Goal: Transaction & Acquisition: Purchase product/service

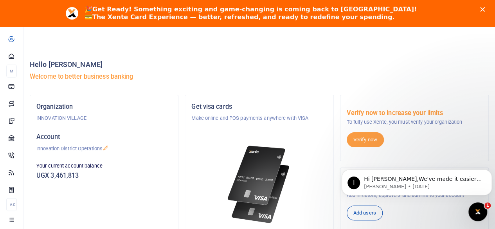
scroll to position [39, 0]
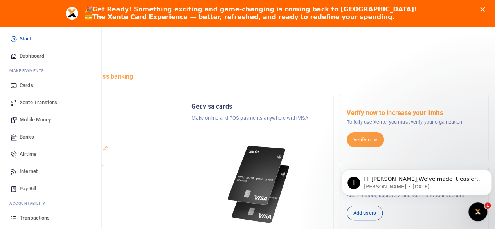
click at [26, 118] on span "Mobile Money" at bounding box center [35, 120] width 31 height 8
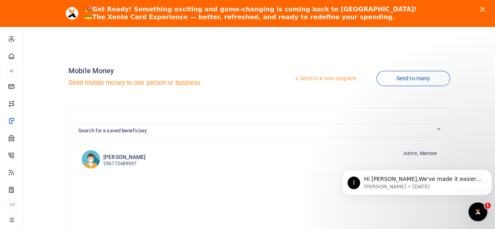
click at [294, 79] on icon at bounding box center [296, 78] width 5 height 5
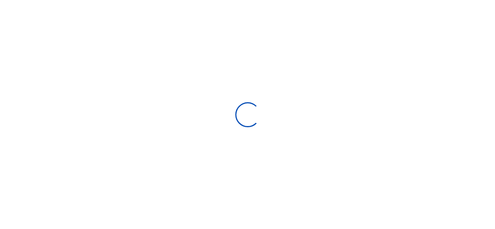
select select "Loading bundles"
select select
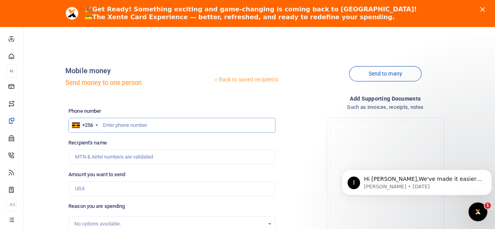
click at [135, 123] on input "text" at bounding box center [171, 125] width 207 height 15
type input "8"
type input "705045000"
click at [187, 103] on div "Back to saved recipients Mobile money Send money to one person Send to many Pho…" at bounding box center [278, 201] width 427 height 290
type input "Edward Ssemanda"
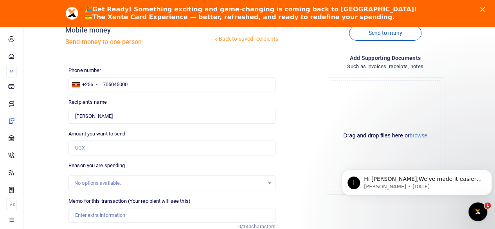
scroll to position [78, 0]
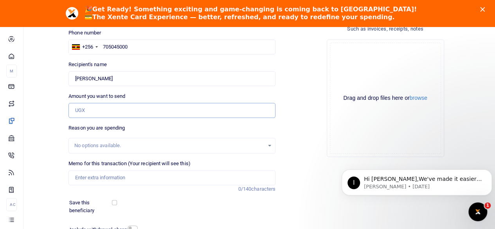
click at [99, 110] on input "Amount you want to send" at bounding box center [171, 110] width 207 height 15
type input "2,000,000"
click at [155, 202] on div "Save this beneficiary" at bounding box center [167, 206] width 202 height 15
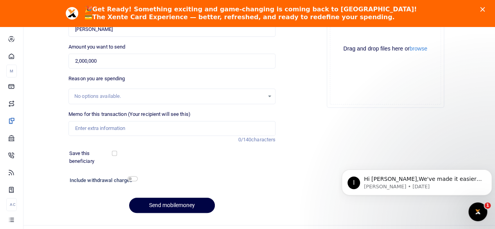
scroll to position [143, 0]
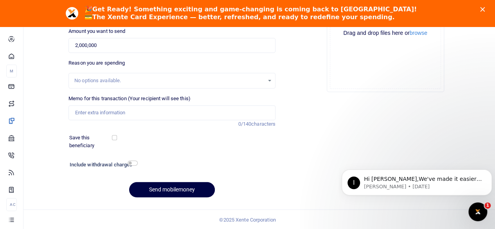
click at [151, 81] on div "No options available." at bounding box center [169, 81] width 190 height 8
click at [213, 116] on input "Memo for this transaction (Your recipient will see this)" at bounding box center [171, 112] width 207 height 15
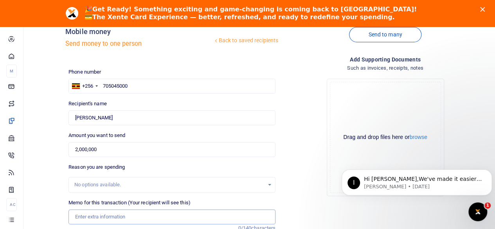
scroll to position [78, 0]
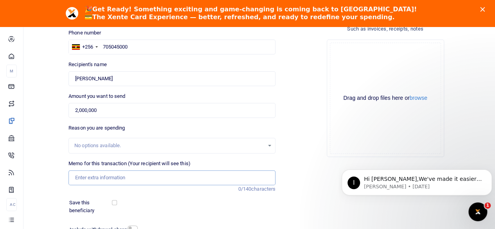
click at [129, 180] on input "Memo for this transaction (Your recipient will see this)" at bounding box center [171, 177] width 207 height 15
type input "e"
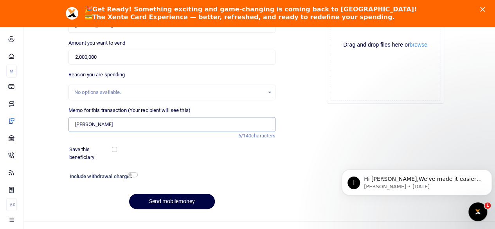
scroll to position [143, 0]
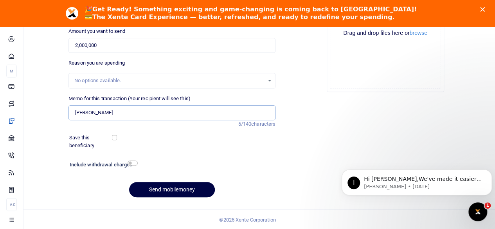
type input "Edward"
click at [134, 162] on input "checkbox" at bounding box center [133, 162] width 10 height 5
checkbox input "true"
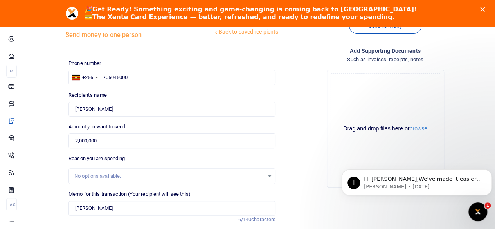
scroll to position [165, 0]
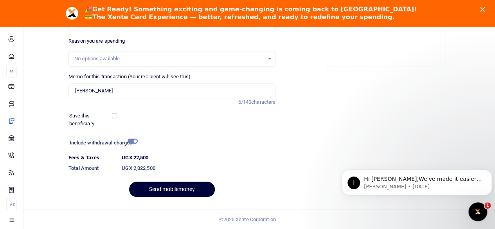
click at [169, 190] on button "Send mobilemoney" at bounding box center [172, 189] width 86 height 15
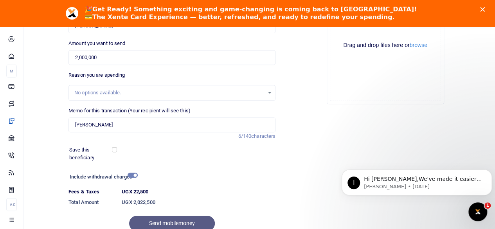
scroll to position [87, 0]
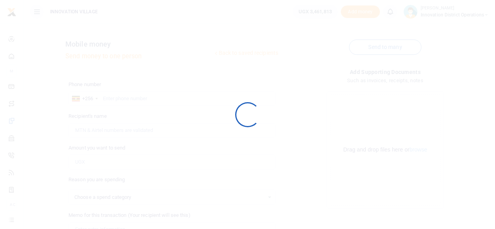
select select
